Goal: Information Seeking & Learning: Learn about a topic

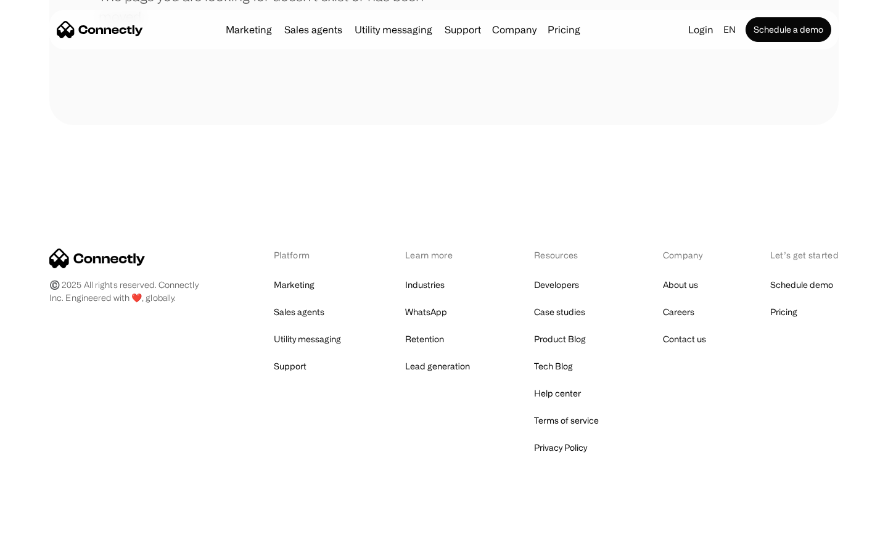
scroll to position [225, 0]
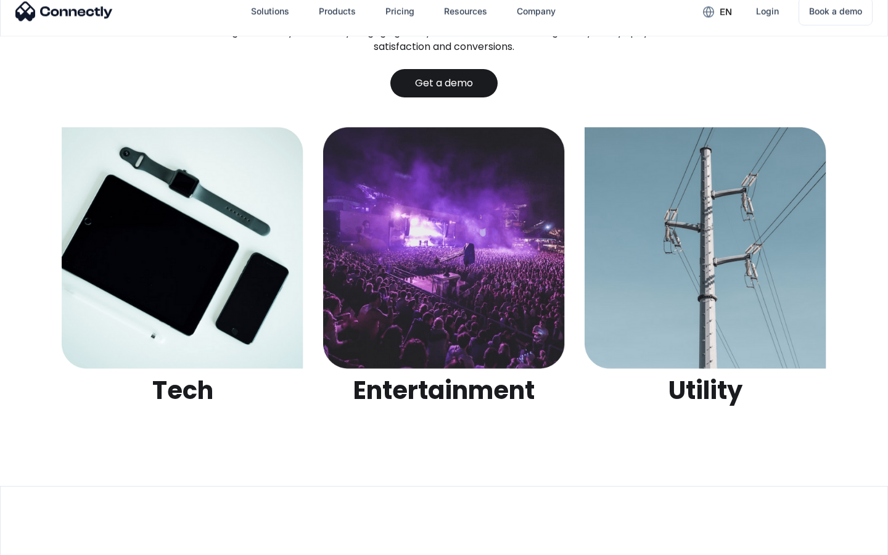
scroll to position [3892, 0]
